Goal: Navigation & Orientation: Find specific page/section

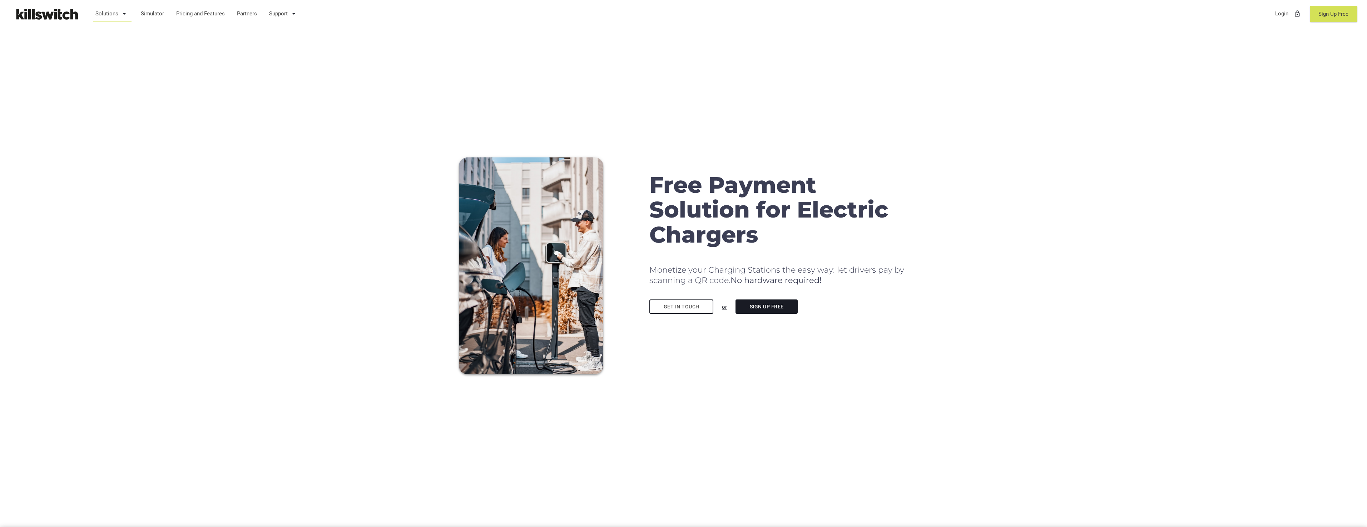
click at [121, 14] on icon "arrow_drop_down" at bounding box center [124, 13] width 9 height 17
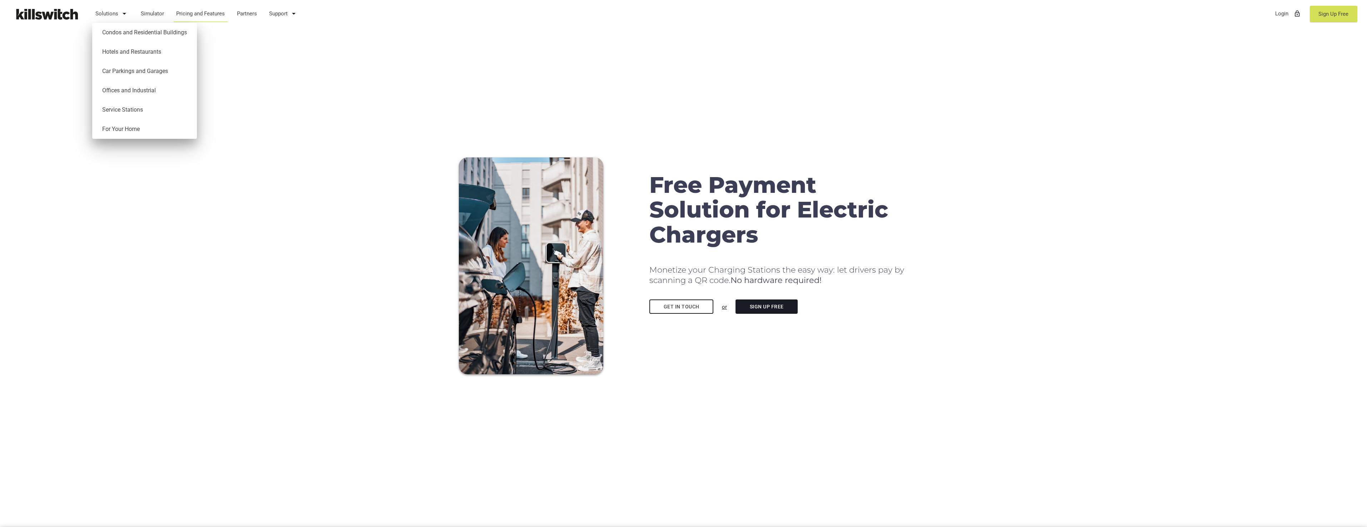
click at [194, 13] on link "Pricing and Features" at bounding box center [200, 13] width 55 height 19
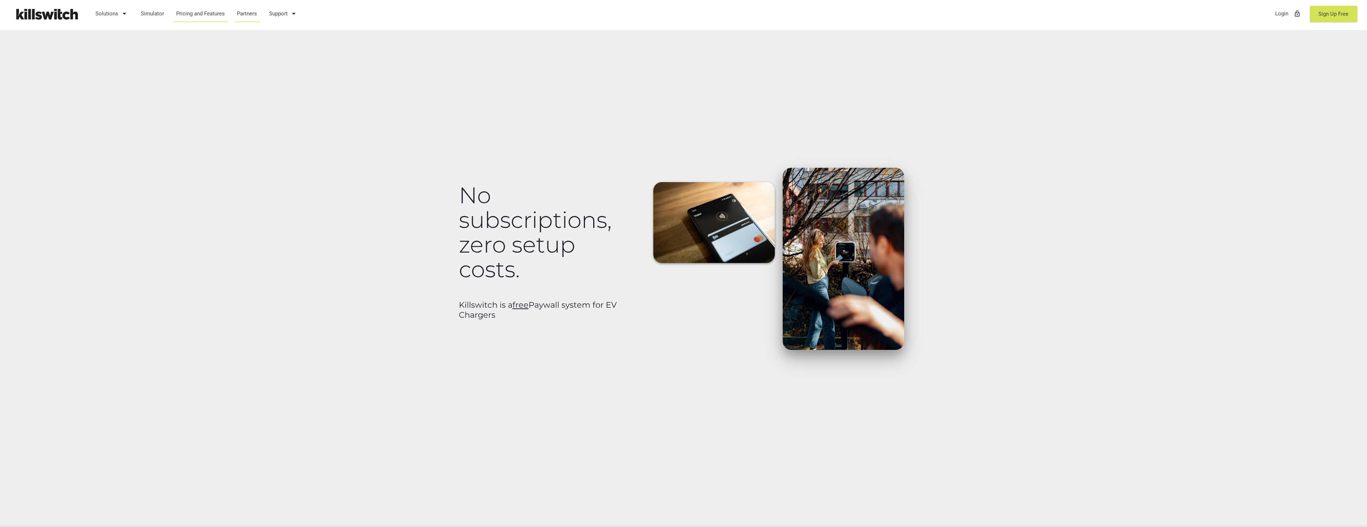
click at [249, 13] on link "Partners" at bounding box center [247, 13] width 27 height 19
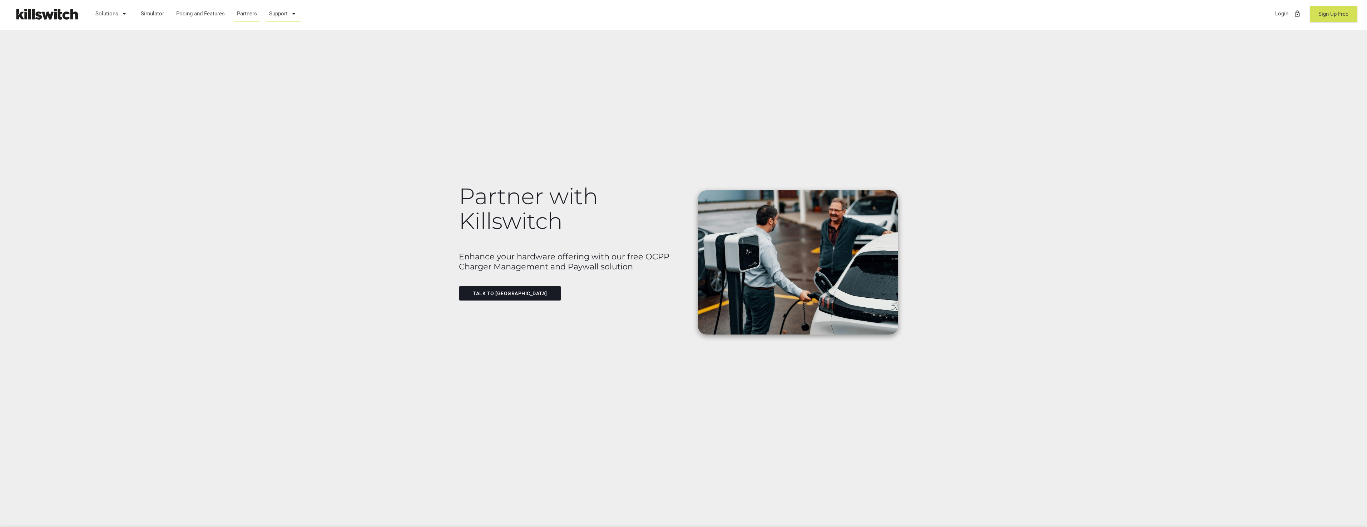
click at [278, 13] on link "Support arrow_drop_down" at bounding box center [284, 13] width 36 height 19
click at [157, 13] on link "Simulator" at bounding box center [153, 13] width 30 height 19
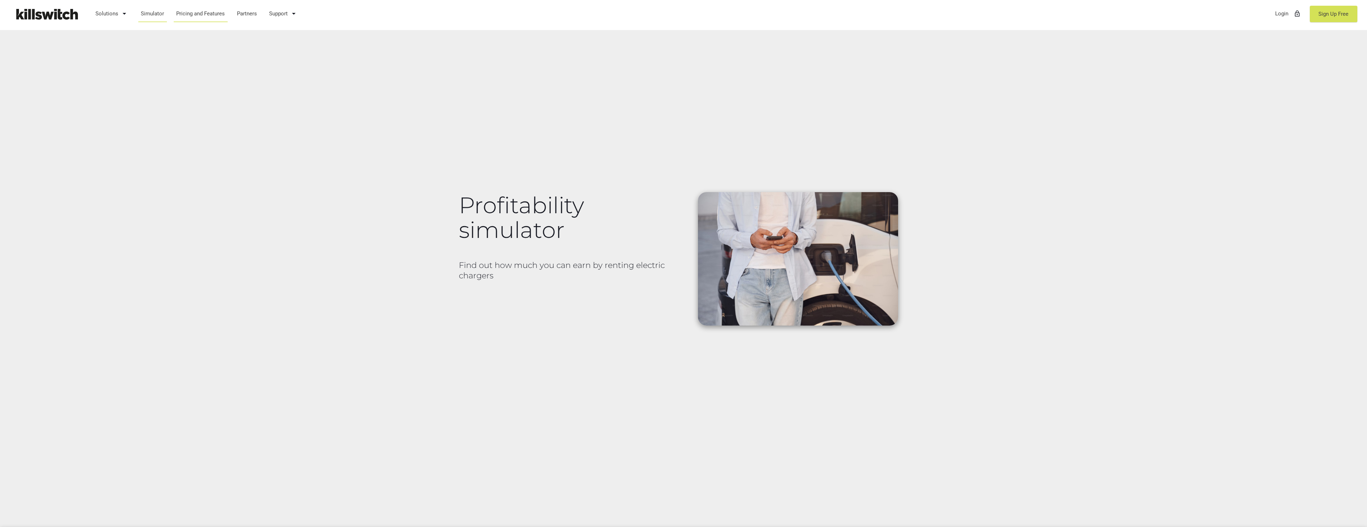
click at [179, 13] on link "Pricing and Features" at bounding box center [200, 13] width 55 height 19
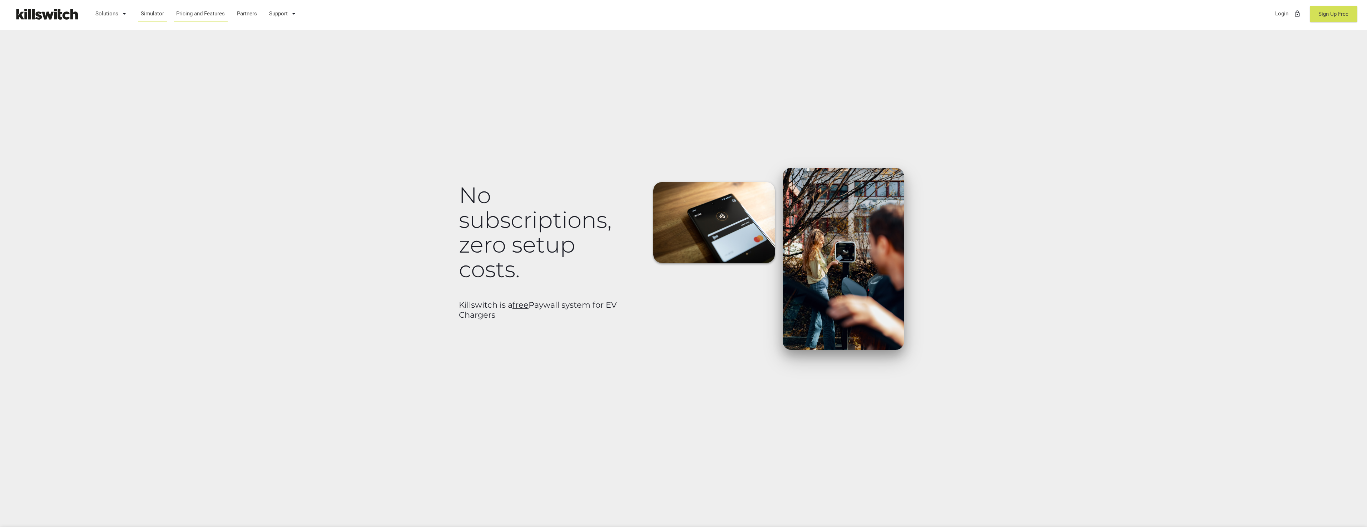
click at [139, 14] on link "Simulator" at bounding box center [153, 13] width 30 height 19
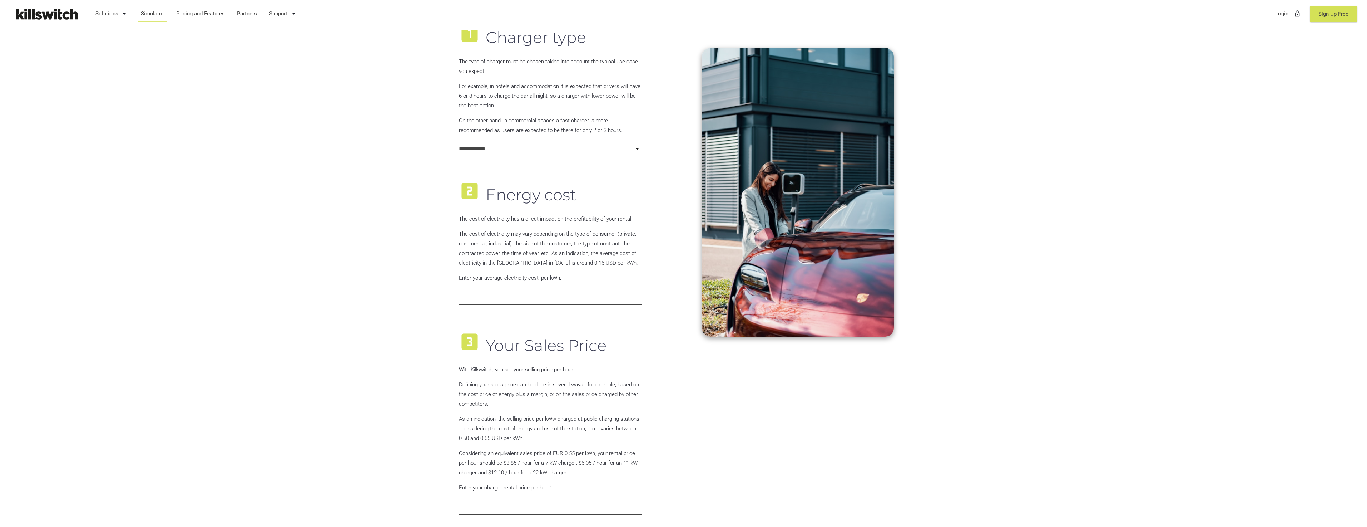
scroll to position [572, 0]
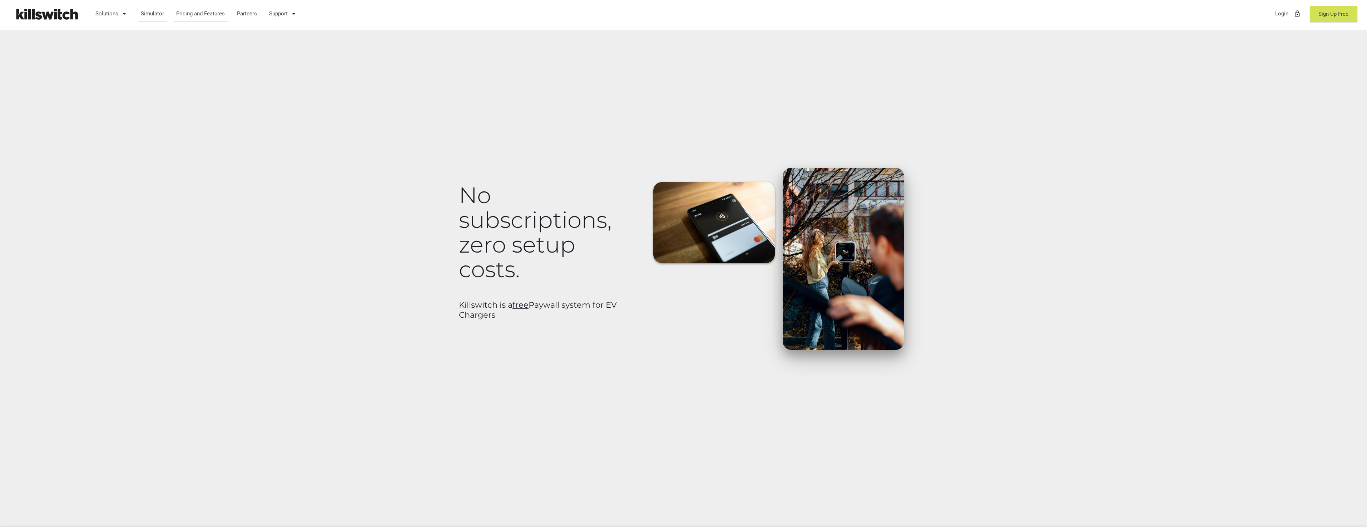
click at [149, 11] on link "Simulator" at bounding box center [153, 13] width 30 height 19
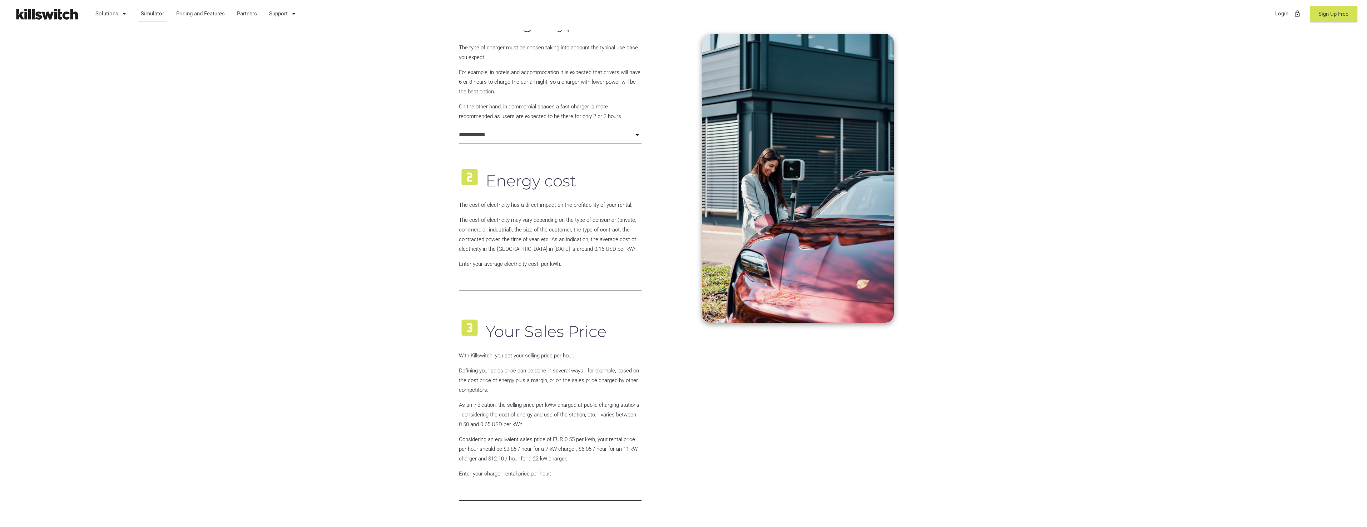
scroll to position [1072, 0]
